Goal: Task Accomplishment & Management: Manage account settings

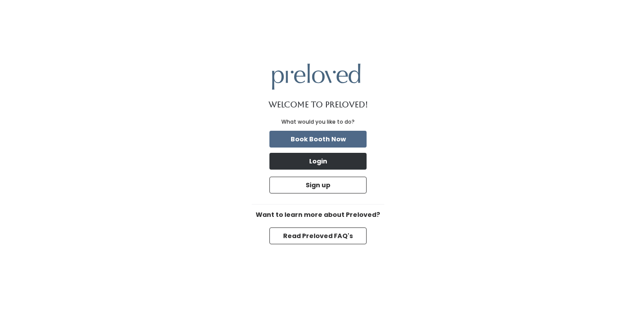
click at [348, 163] on button "Login" at bounding box center [317, 161] width 97 height 17
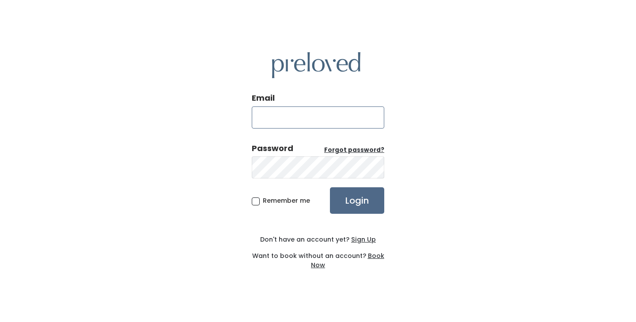
type input "eaglemountain.owner@preloved.love"
click at [357, 200] on input "Login" at bounding box center [357, 200] width 54 height 26
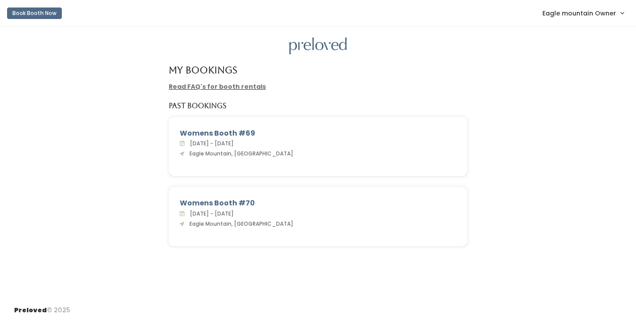
click at [579, 19] on link "Eagle mountain Owner" at bounding box center [582, 13] width 99 height 19
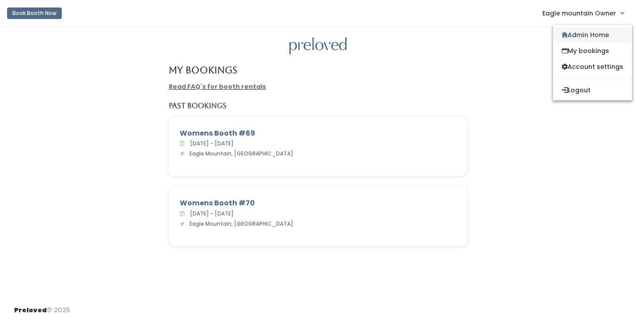
click at [565, 38] on link "Admin Home" at bounding box center [592, 35] width 79 height 16
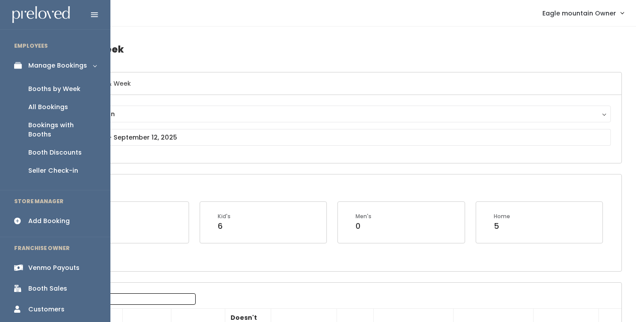
click at [23, 264] on icon at bounding box center [20, 267] width 12 height 7
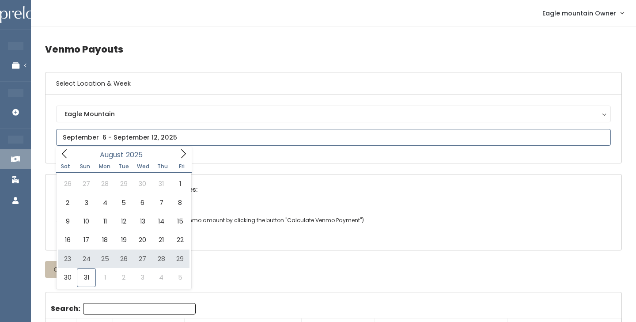
type input "August 23 to August 29"
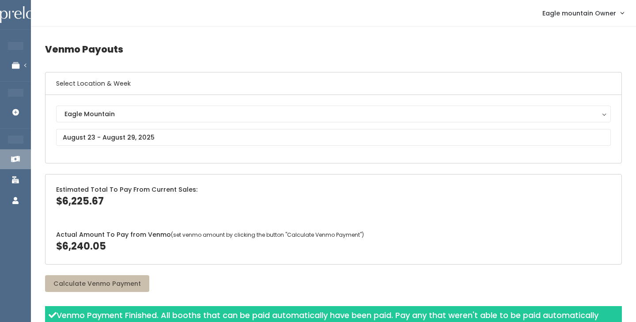
scroll to position [0, 0]
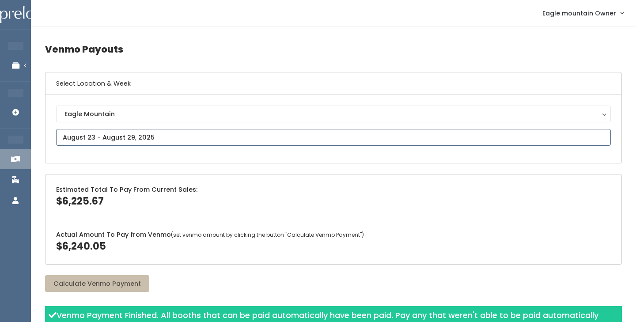
click at [111, 136] on input "text" at bounding box center [333, 137] width 555 height 17
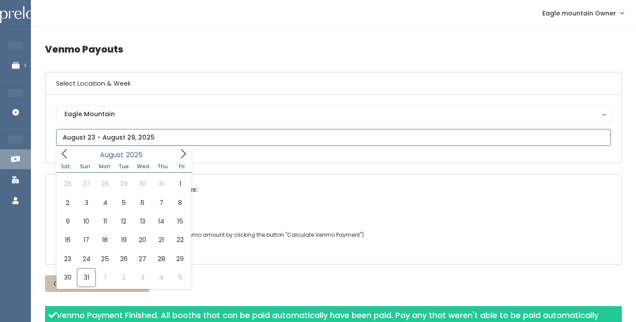
scroll to position [0, 0]
type input "[DATE] to [DATE]"
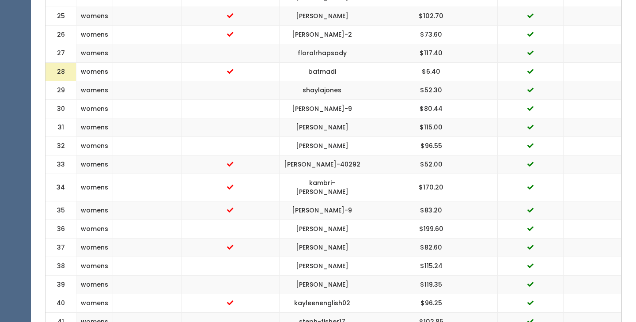
scroll to position [838, 0]
